Goal: Information Seeking & Learning: Learn about a topic

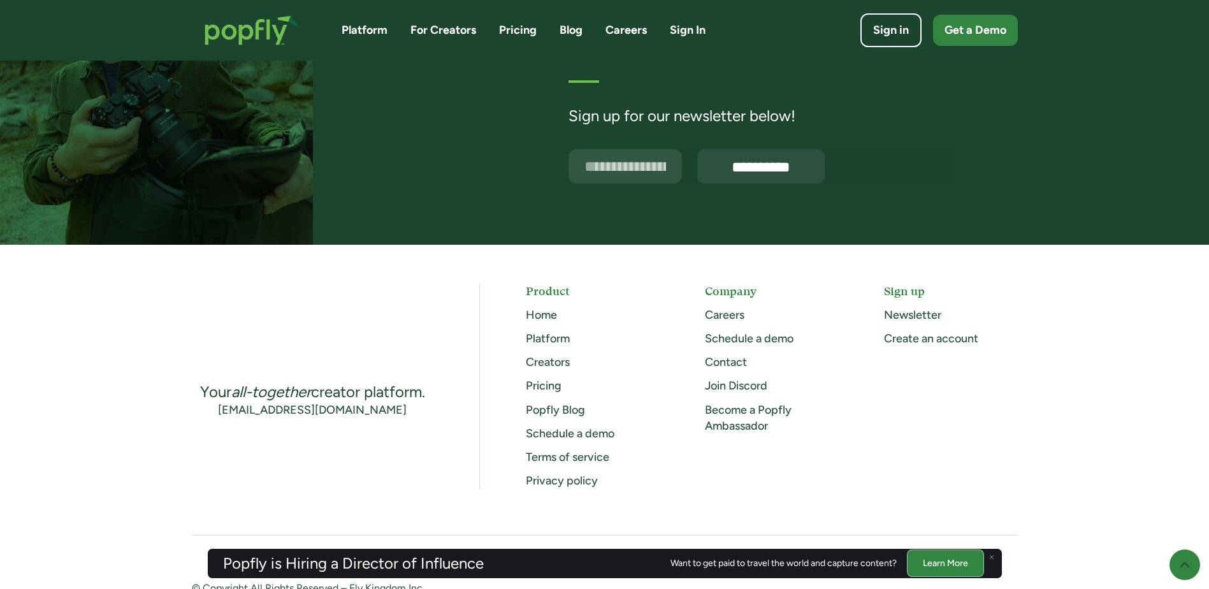
scroll to position [3221, 0]
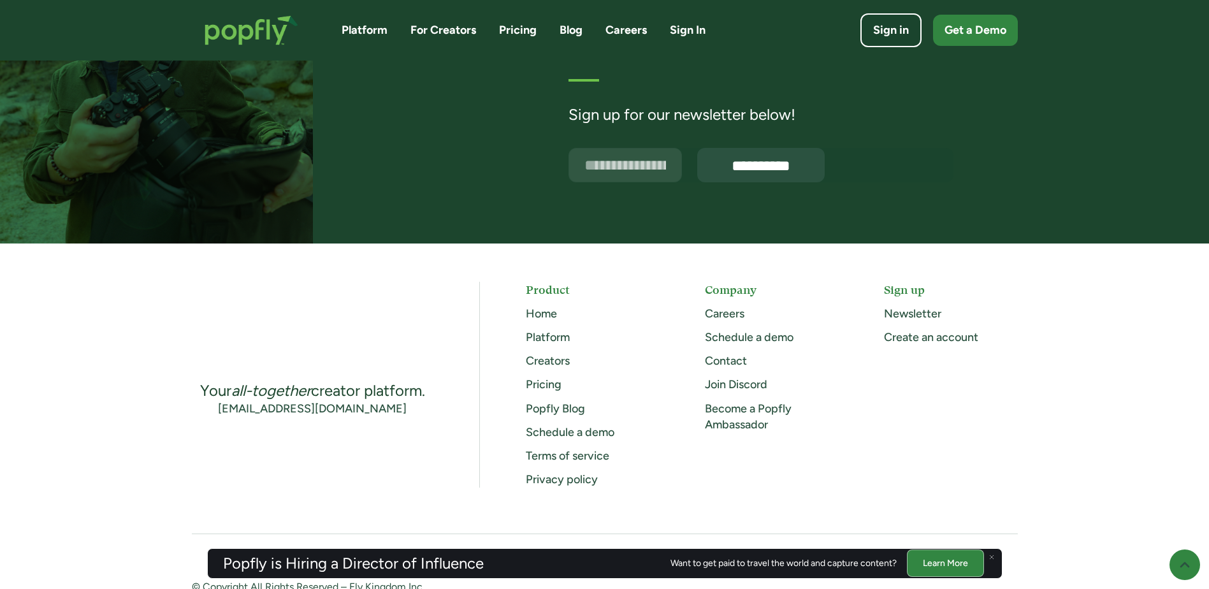
click at [562, 362] on link "Creators" at bounding box center [548, 361] width 44 height 14
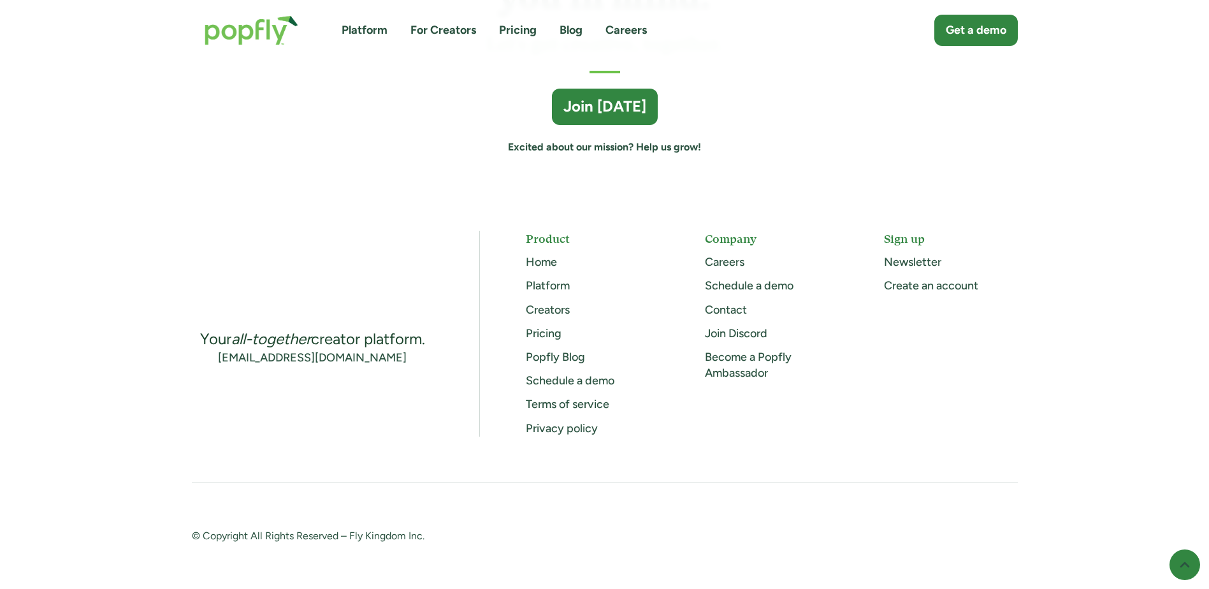
scroll to position [3548, 0]
click at [551, 332] on link "Pricing" at bounding box center [544, 331] width 36 height 14
